Goal: Check status

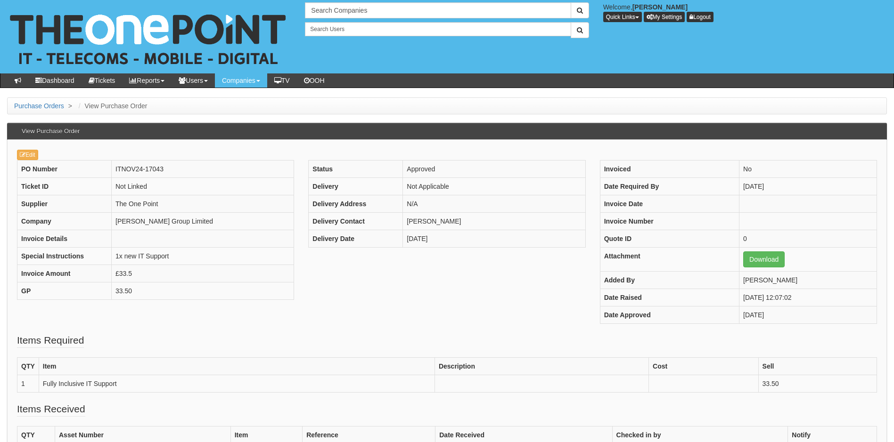
click at [501, 327] on div "PO Number ITNOV24-17043 Ticket ID Not Linked Supplier The One Point Company Gar…" at bounding box center [447, 246] width 874 height 173
